Goal: Transaction & Acquisition: Purchase product/service

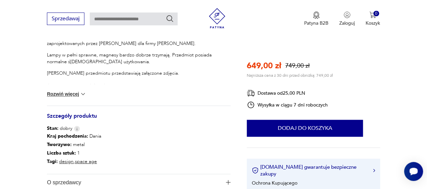
scroll to position [236, 0]
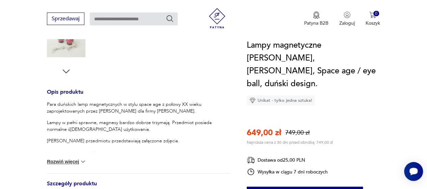
drag, startPoint x: 193, startPoint y: 106, endPoint x: 55, endPoint y: 99, distance: 138.3
click at [46, 99] on section "Sale Opis produktu Para duńskich lamp magnetycznych w stylu space age z połowy …" at bounding box center [213, 85] width 427 height 410
copy p "Para duńskich lamp magnetycznych w stylu space age z połowy XX wieku zaprojekto…"
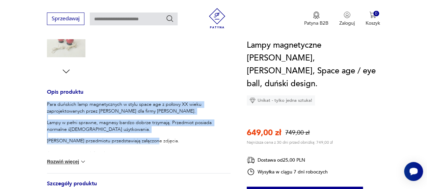
drag, startPoint x: 149, startPoint y: 137, endPoint x: 42, endPoint y: 101, distance: 112.9
click at [42, 101] on section "Sale Opis produktu Para duńskich lamp magnetycznych w stylu space age z połowy …" at bounding box center [213, 85] width 427 height 410
copy div "Para duńskich lamp magnetycznych w stylu space age z połowy XX wieku zaprojekto…"
